Goal: Task Accomplishment & Management: Manage account settings

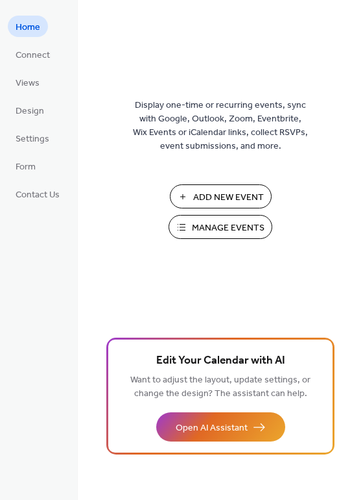
click at [219, 200] on span "Add New Event" at bounding box center [228, 198] width 71 height 14
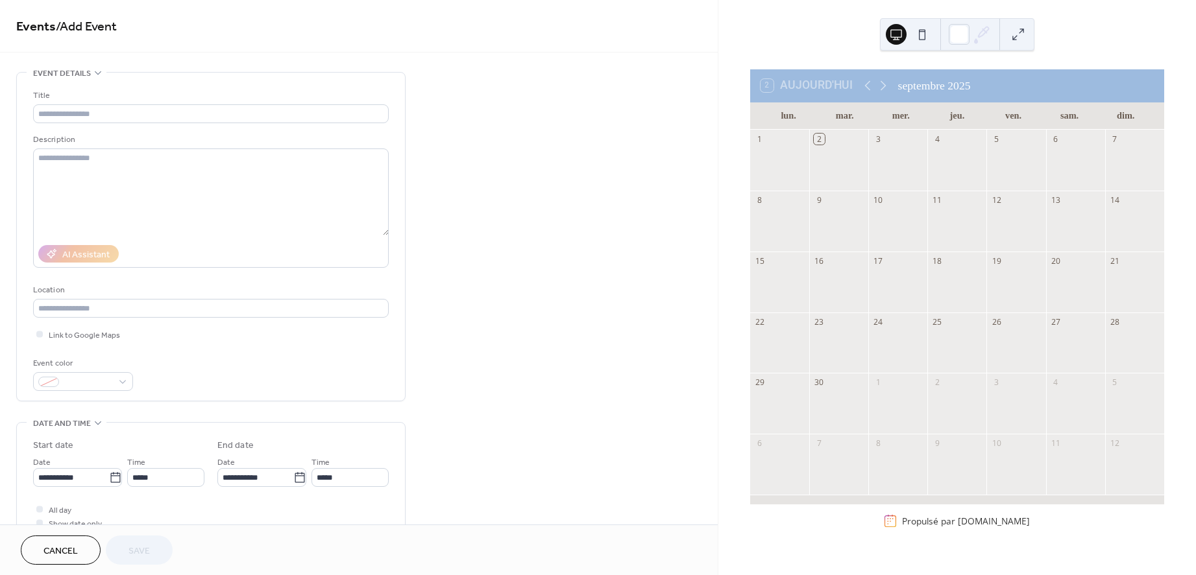
click at [39, 553] on button "Cancel" at bounding box center [61, 550] width 80 height 29
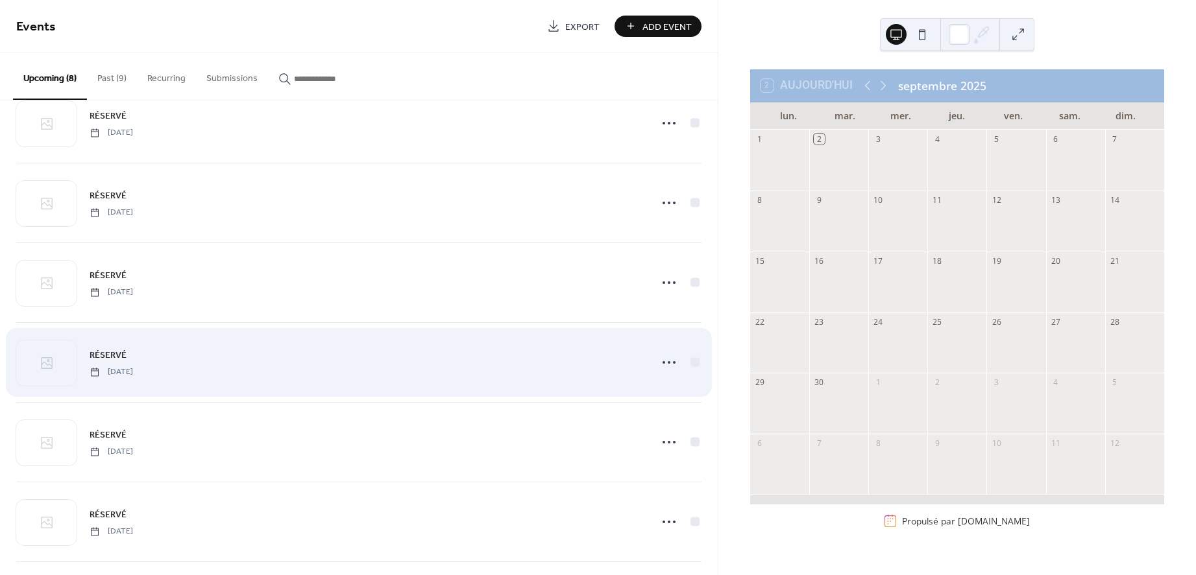
scroll to position [65, 0]
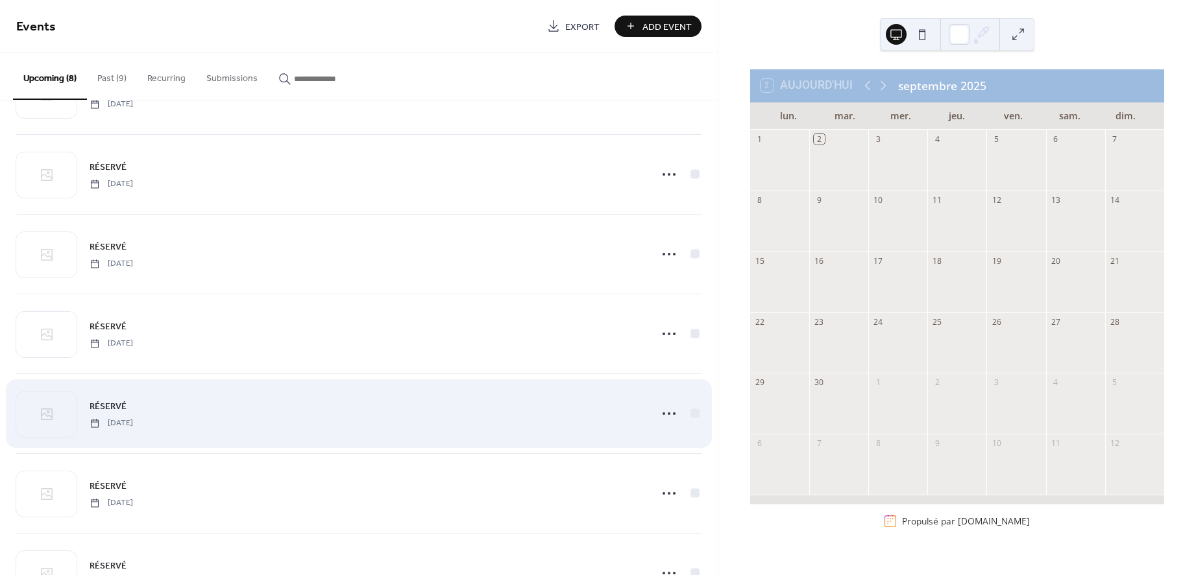
click at [176, 401] on div "RÉSERVÉ [DATE]" at bounding box center [366, 413] width 553 height 29
click at [454, 416] on div "RÉSERVÉ [DATE]" at bounding box center [366, 413] width 553 height 29
click at [242, 409] on div "RÉSERVÉ [DATE]" at bounding box center [366, 413] width 553 height 29
click at [668, 418] on icon at bounding box center [668, 414] width 21 height 21
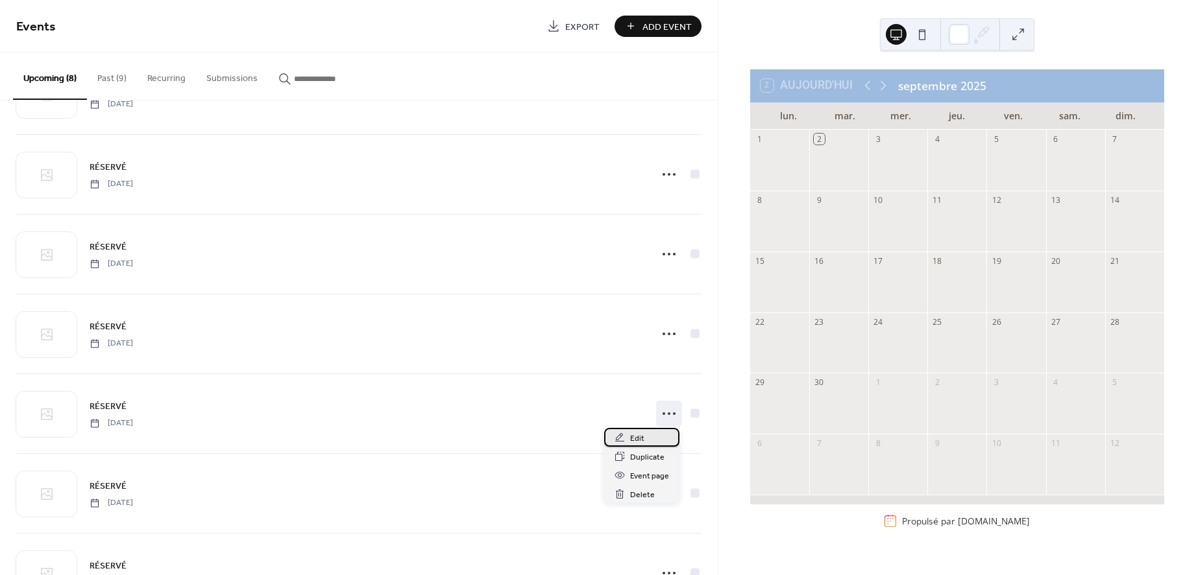
click at [650, 440] on div "Edit" at bounding box center [641, 437] width 75 height 19
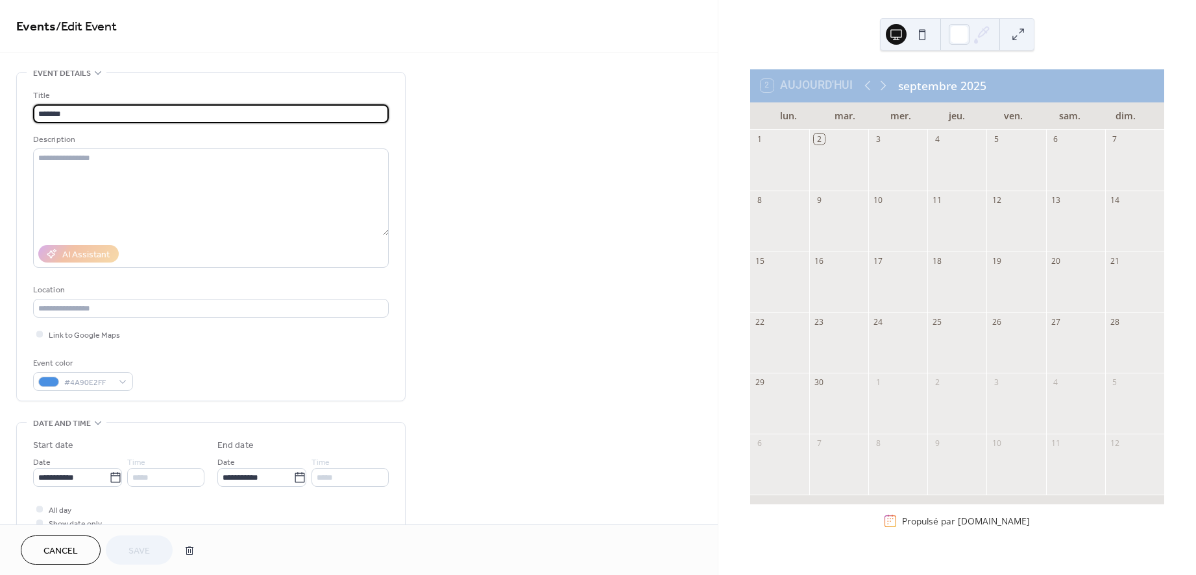
click at [54, 552] on span "Cancel" at bounding box center [60, 552] width 34 height 14
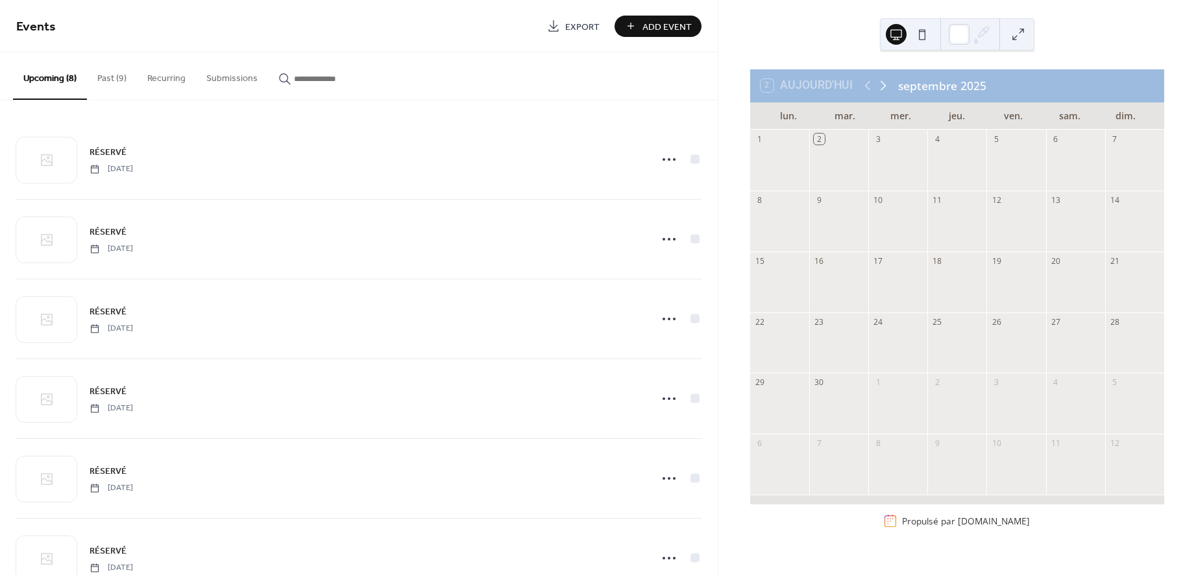
click at [882, 88] on icon at bounding box center [883, 86] width 16 height 16
